Goal: Share content: Share content

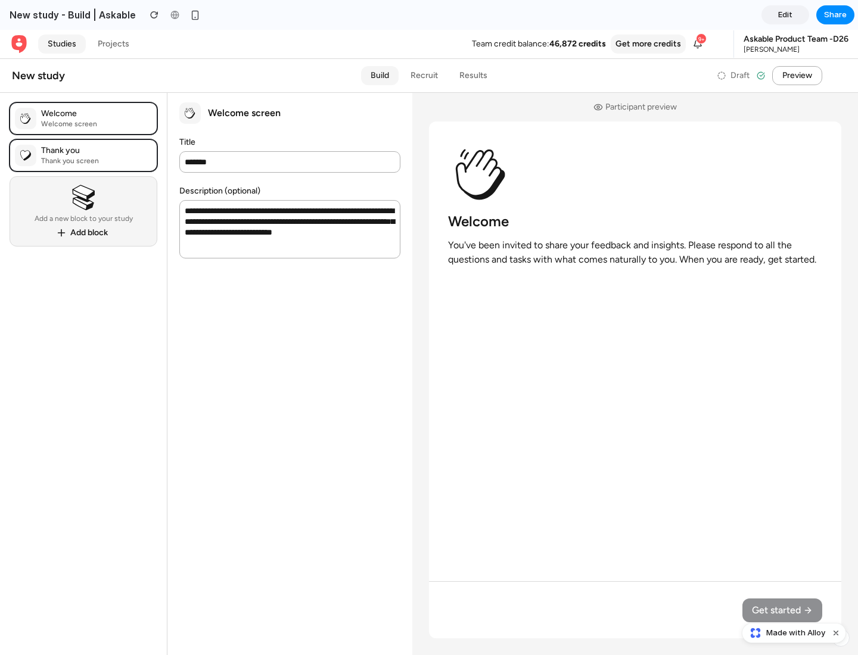
click at [835, 15] on span "Share" at bounding box center [835, 15] width 23 height 12
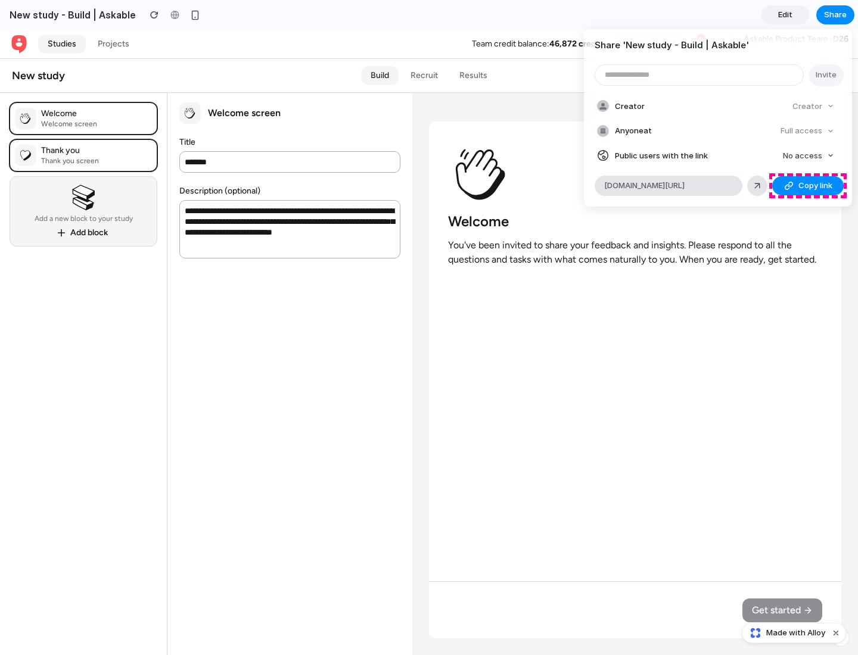
click at [808, 186] on span "Copy link" at bounding box center [815, 186] width 34 height 12
click at [795, 633] on div "Share ' New study - Build | Askable ' Invite Creator Creator Anyone at Full acc…" at bounding box center [429, 327] width 858 height 655
